Goal: Find specific page/section: Find specific page/section

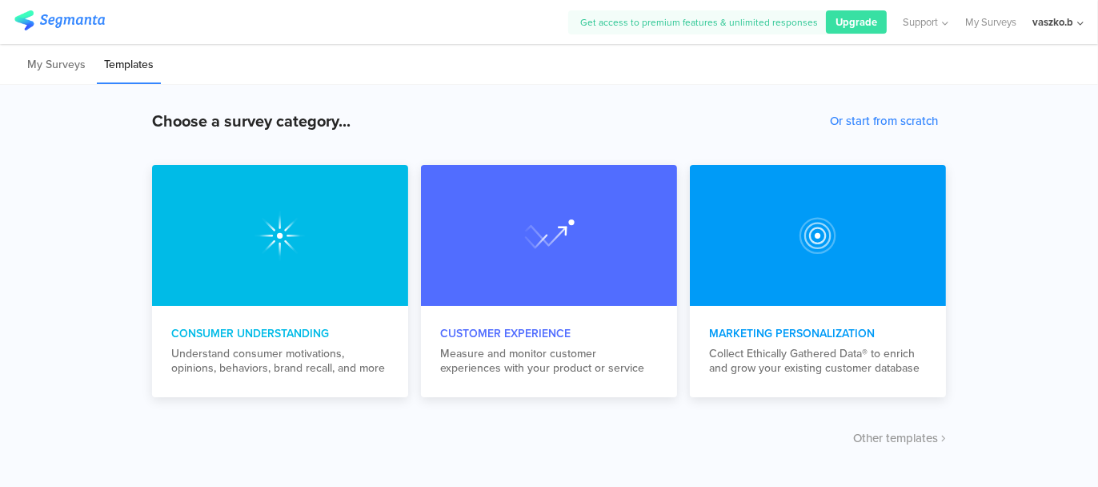
click at [1071, 26] on div "vaszko.b" at bounding box center [1053, 21] width 41 height 15
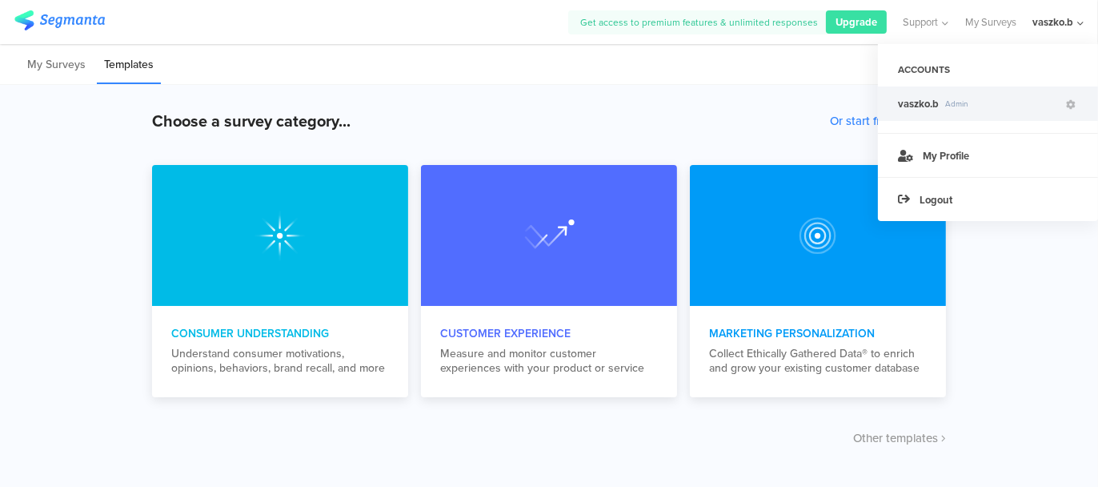
click at [941, 105] on span "Admin" at bounding box center [1001, 104] width 125 height 12
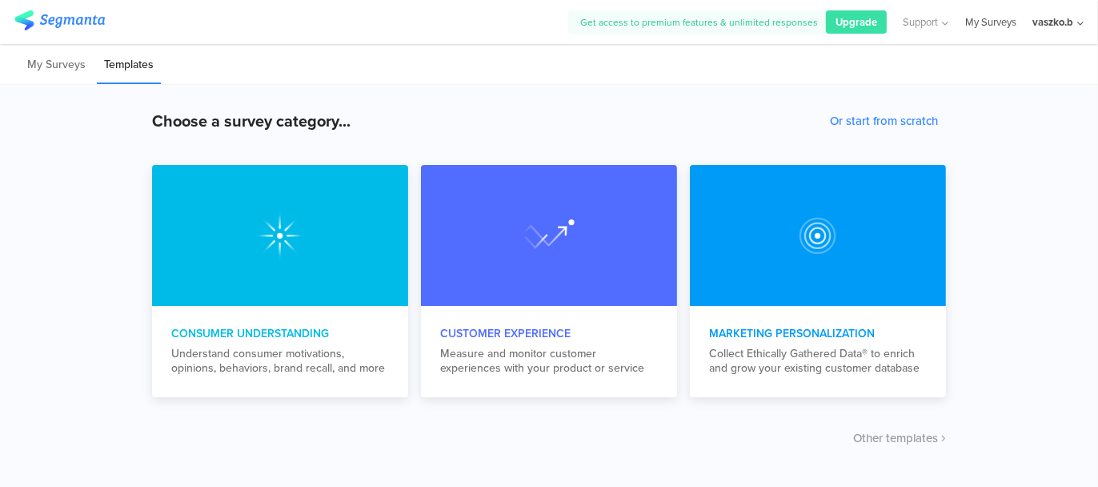
click at [990, 25] on link "My Surveys" at bounding box center [990, 22] width 51 height 44
click at [985, 22] on link "My Surveys" at bounding box center [990, 22] width 51 height 44
click at [51, 68] on li "My Surveys" at bounding box center [56, 65] width 73 height 38
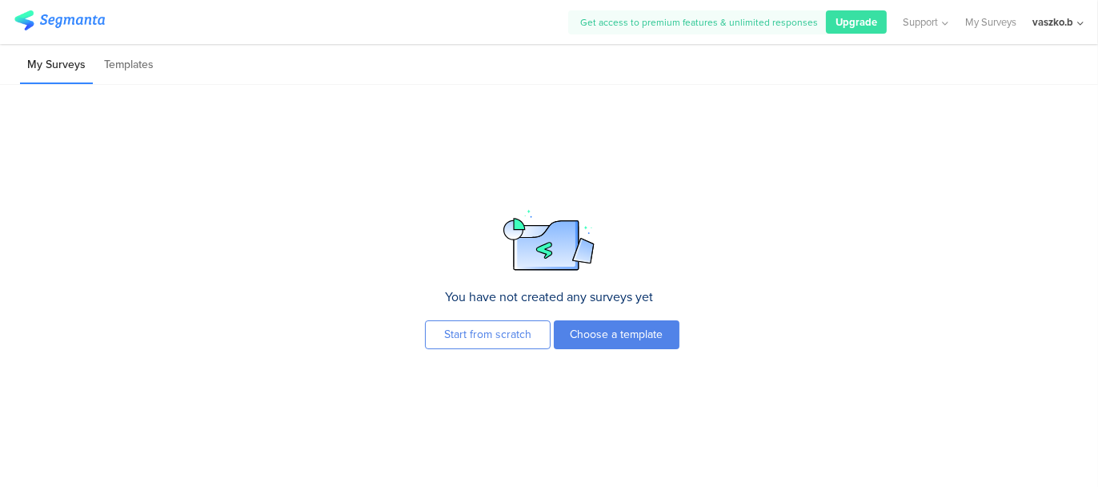
click at [663, 104] on div "You have not created any surveys yet Start from scratch Choose a template To cr…" at bounding box center [549, 286] width 1098 height 402
